Goal: Task Accomplishment & Management: Manage account settings

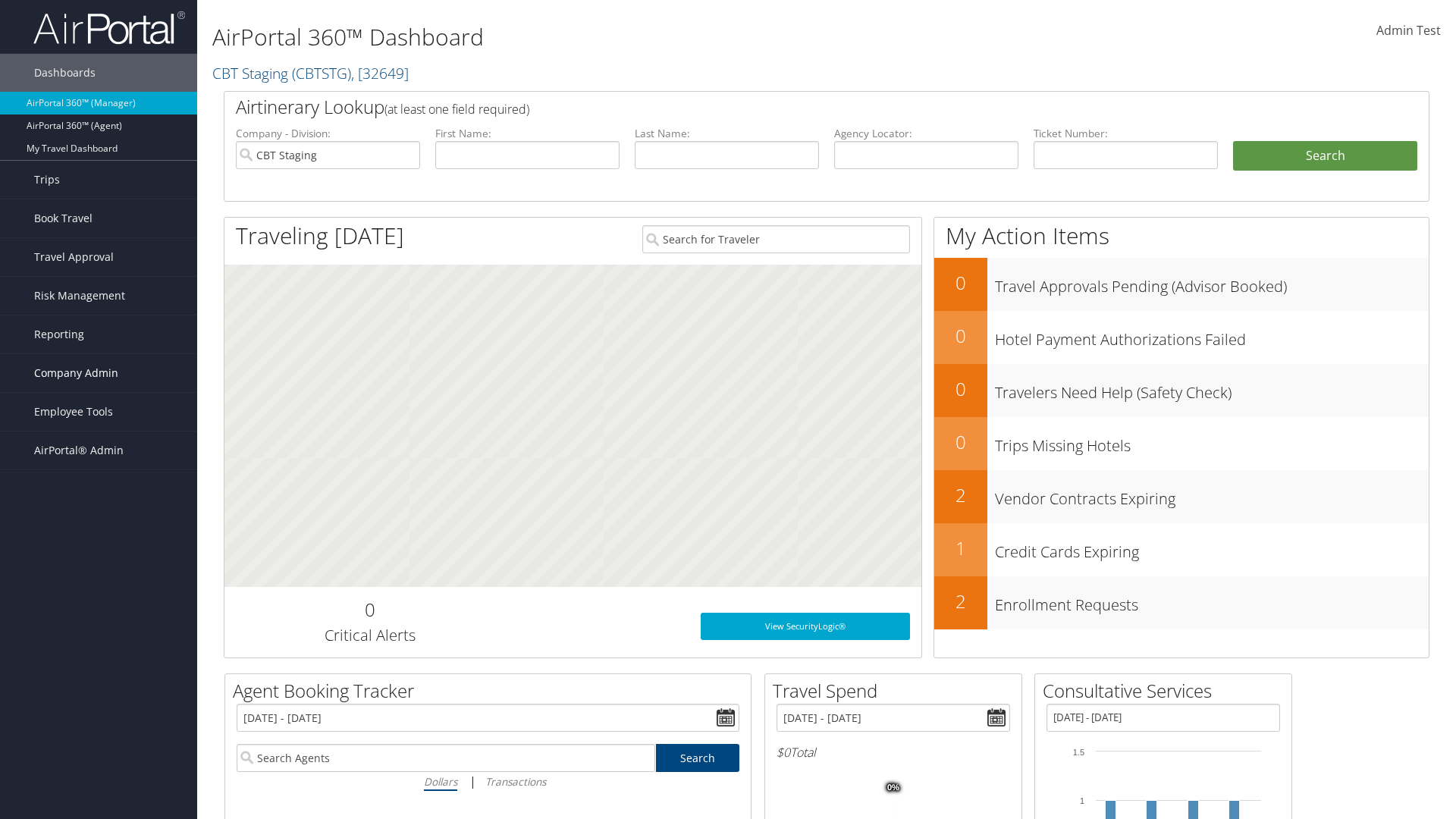
click at [99, 374] on span "Company Admin" at bounding box center [76, 373] width 84 height 37
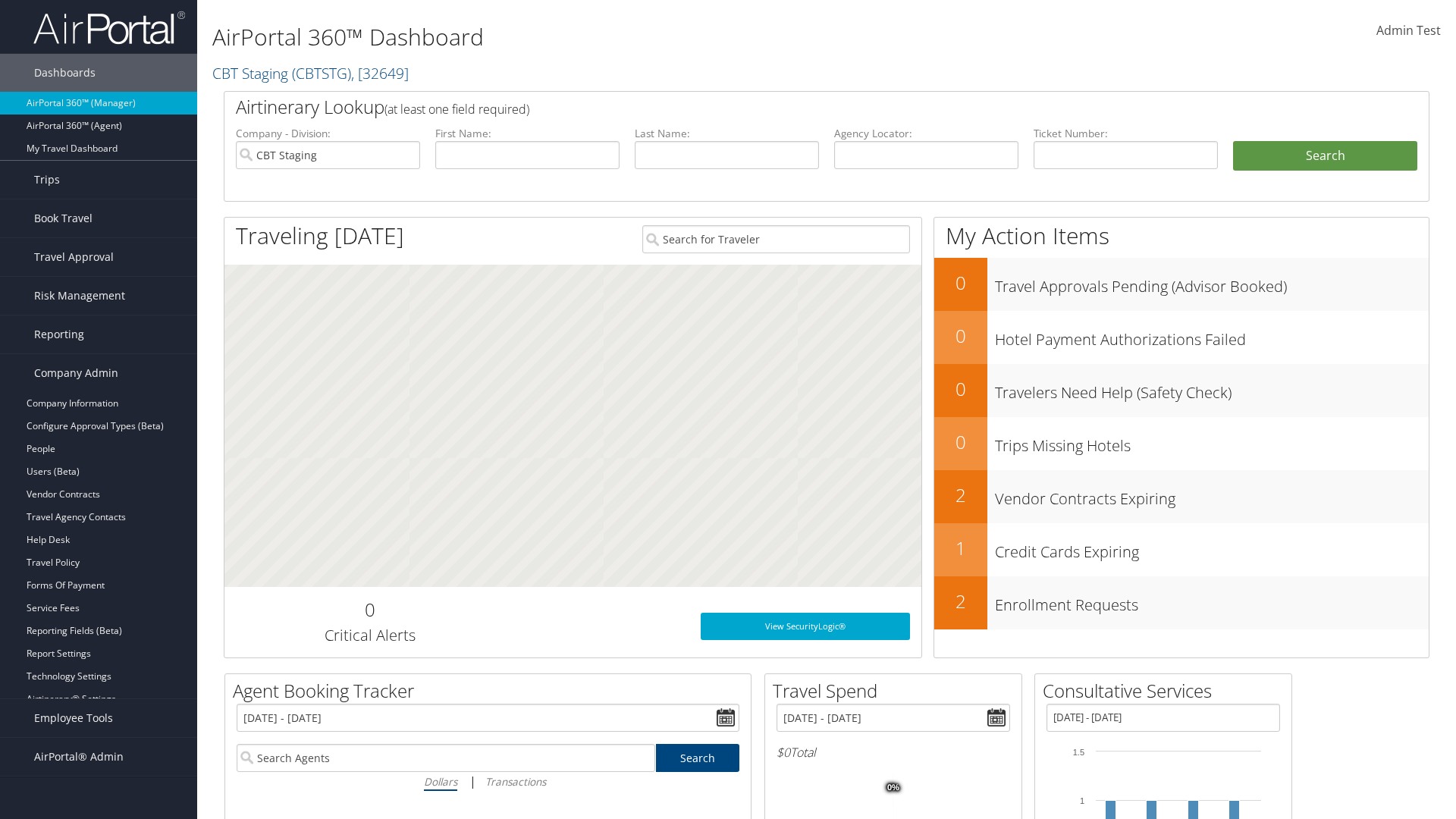
click at [99, 745] on link "Consultative Services" at bounding box center [99, 744] width 197 height 23
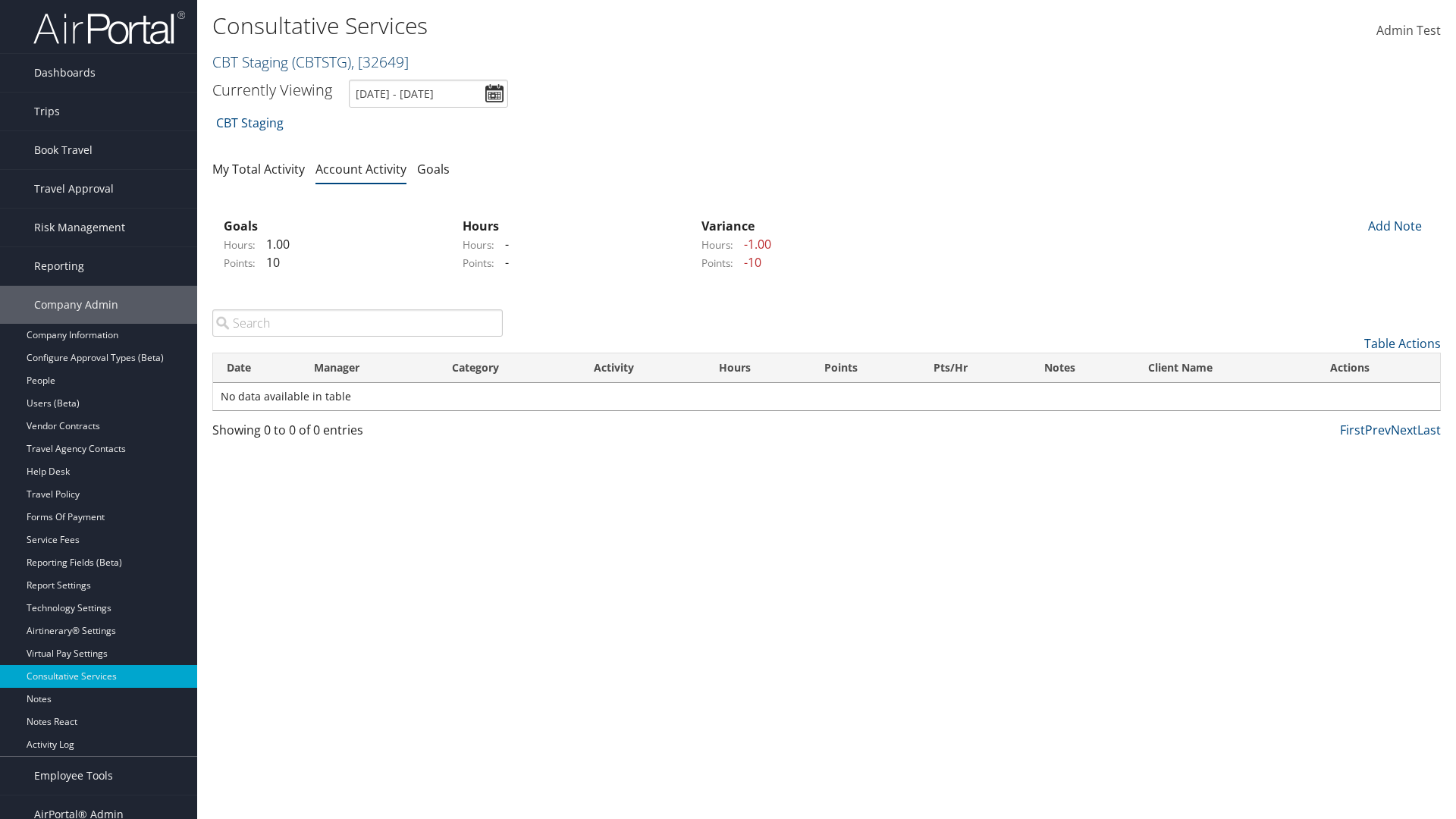
click at [250, 61] on link "CBT Staging ( CBTSTG ) , [ 32649 ]" at bounding box center [310, 61] width 196 height 21
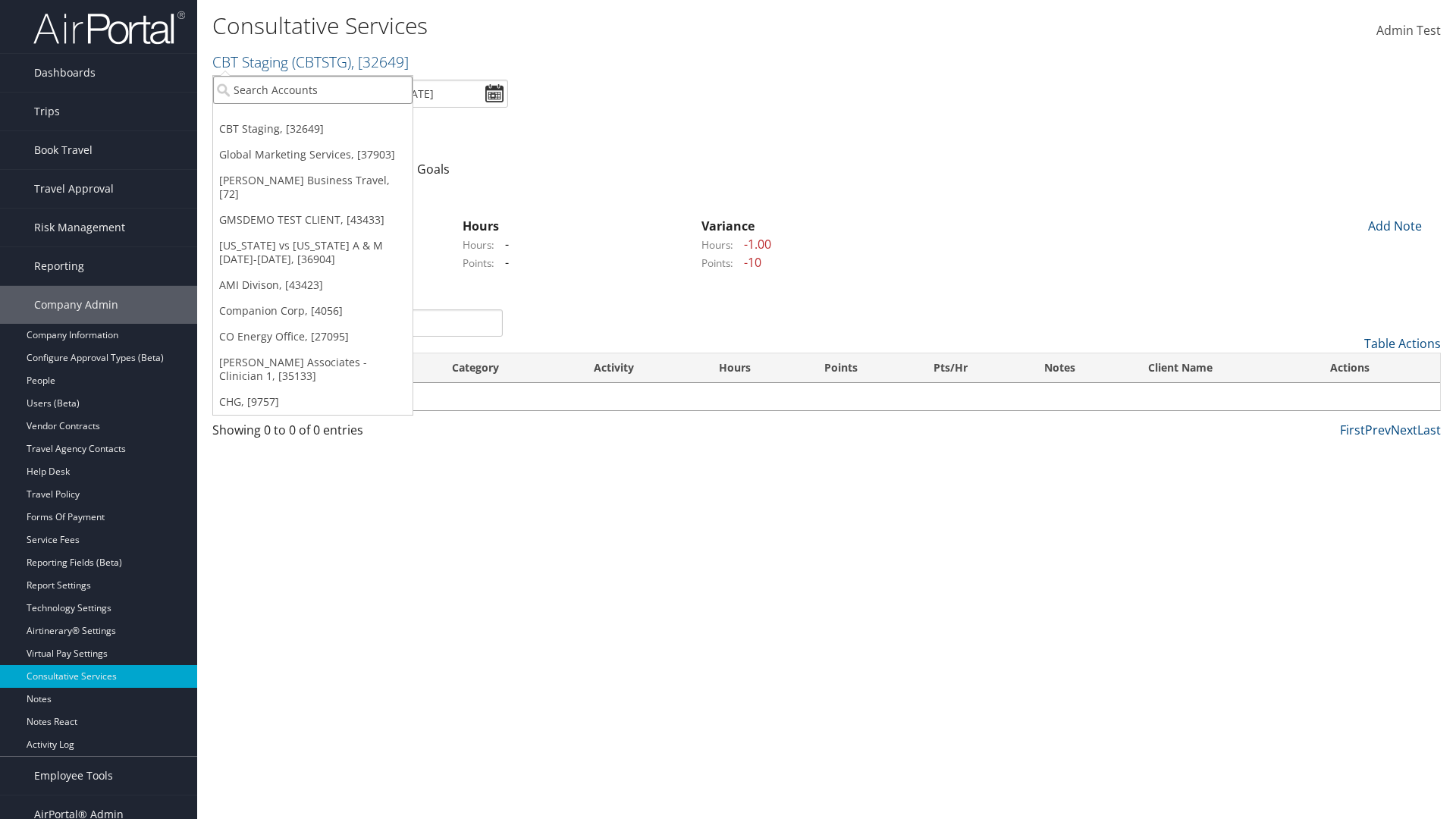
click at [312, 90] on input "search" at bounding box center [312, 90] width 199 height 28
type input "CBTSTG"
click at [312, 117] on div "CBT Staging (CBTSTG), [32649]" at bounding box center [312, 117] width 216 height 14
